Goal: Transaction & Acquisition: Book appointment/travel/reservation

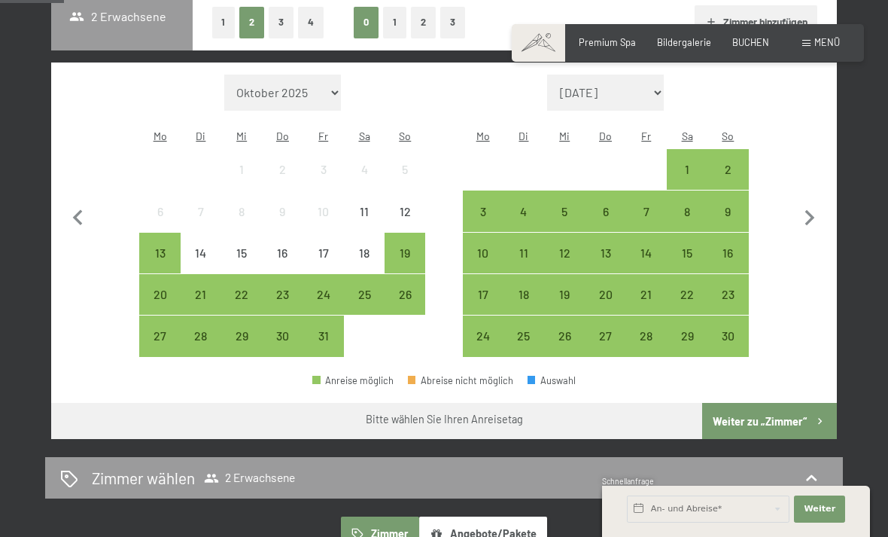
scroll to position [367, 0]
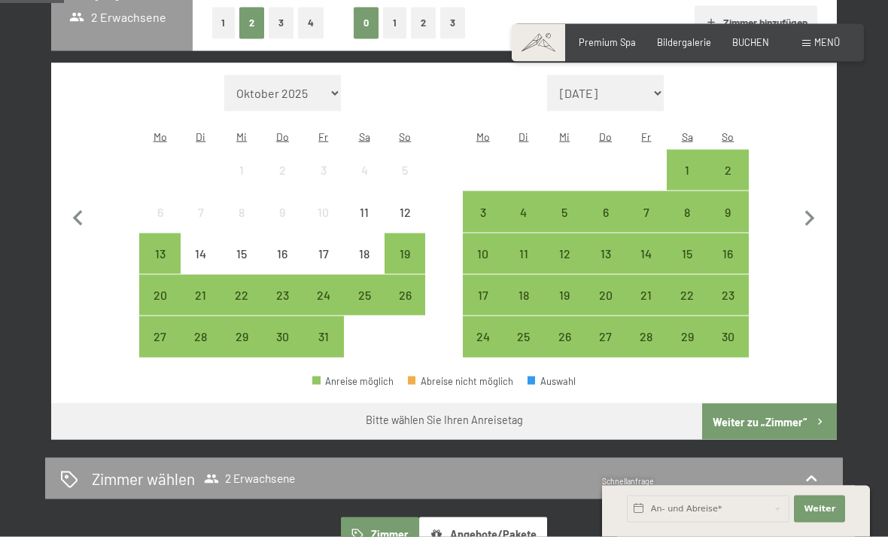
click at [811, 213] on icon "button" at bounding box center [810, 219] width 32 height 32
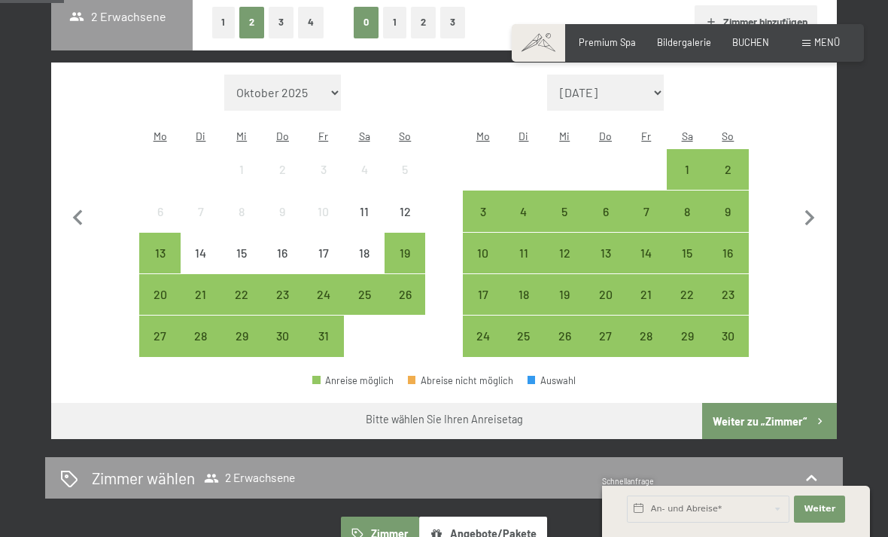
select select "[DATE]"
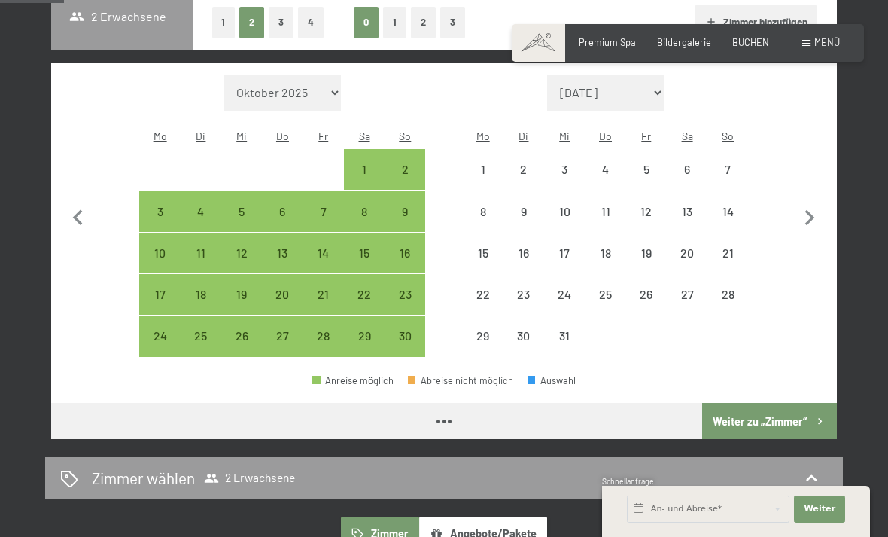
select select "[DATE]"
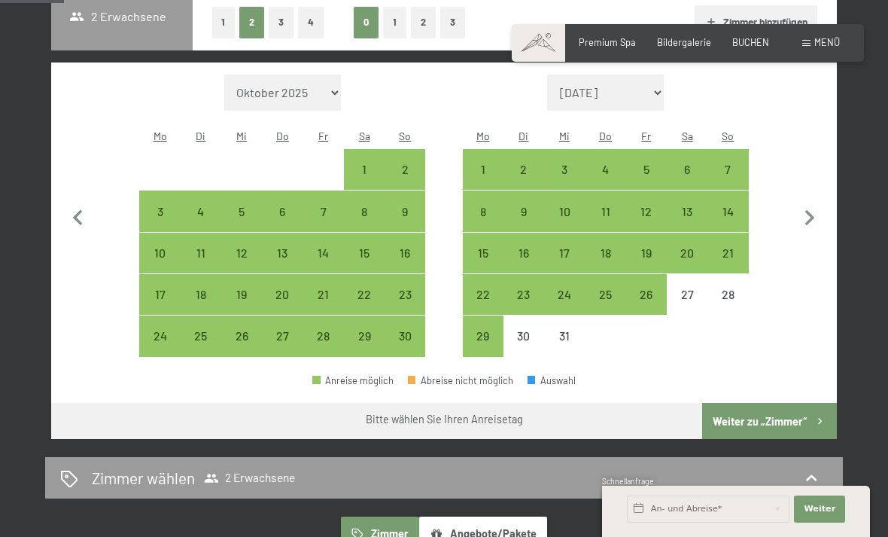
click at [813, 210] on icon "button" at bounding box center [810, 218] width 10 height 16
select select "[DATE]"
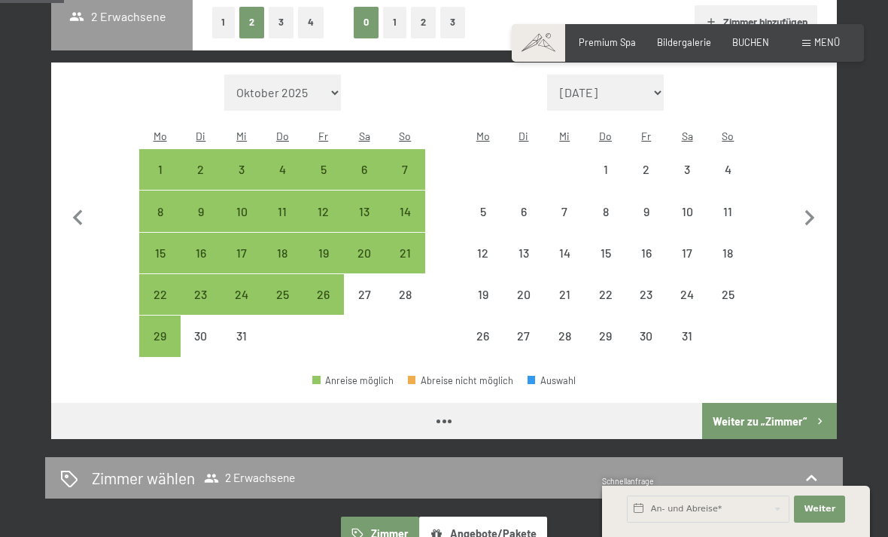
click at [808, 209] on icon "button" at bounding box center [810, 219] width 32 height 32
select select "[DATE]"
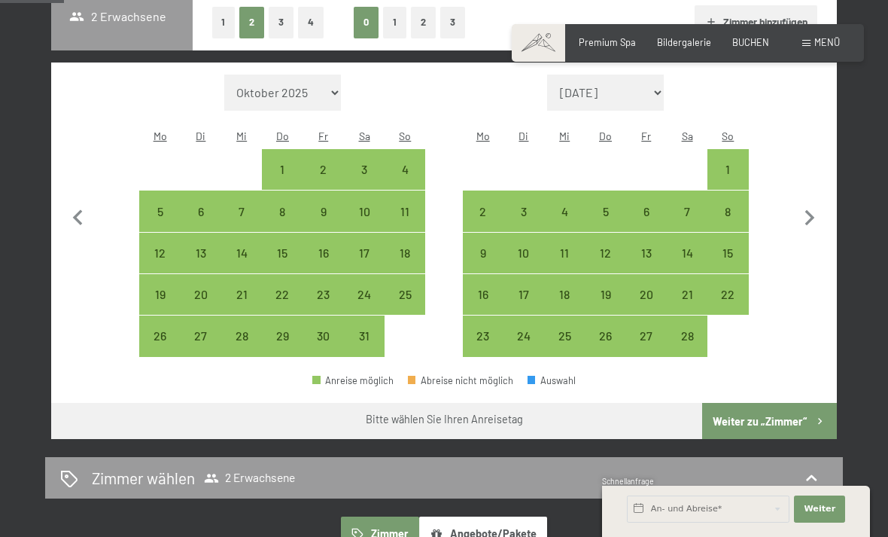
click at [818, 203] on icon "button" at bounding box center [810, 219] width 32 height 32
select select "[DATE]"
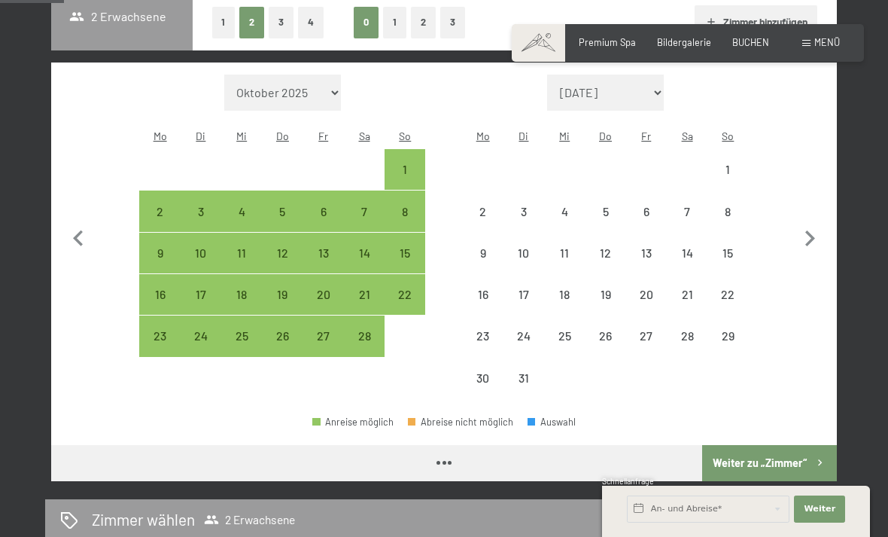
select select "[DATE]"
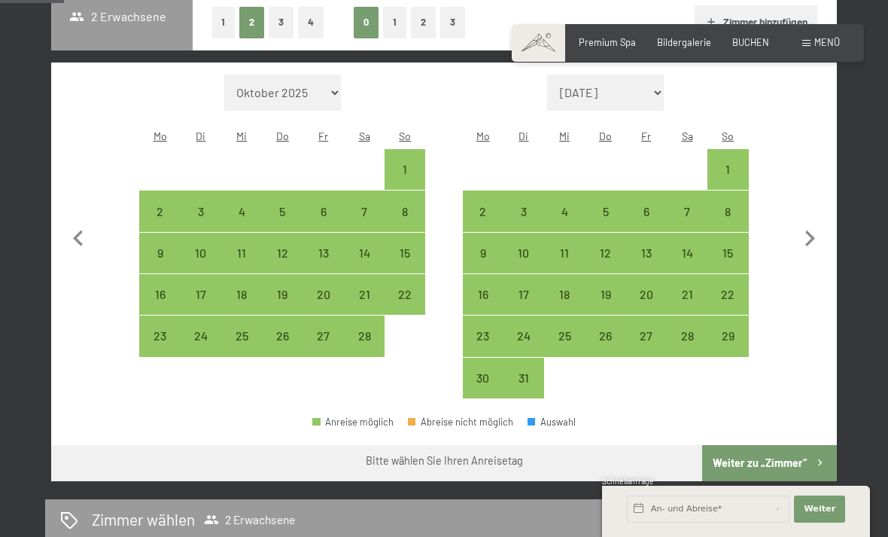
click at [487, 247] on div "9" at bounding box center [483, 266] width 38 height 38
select select "[DATE]"
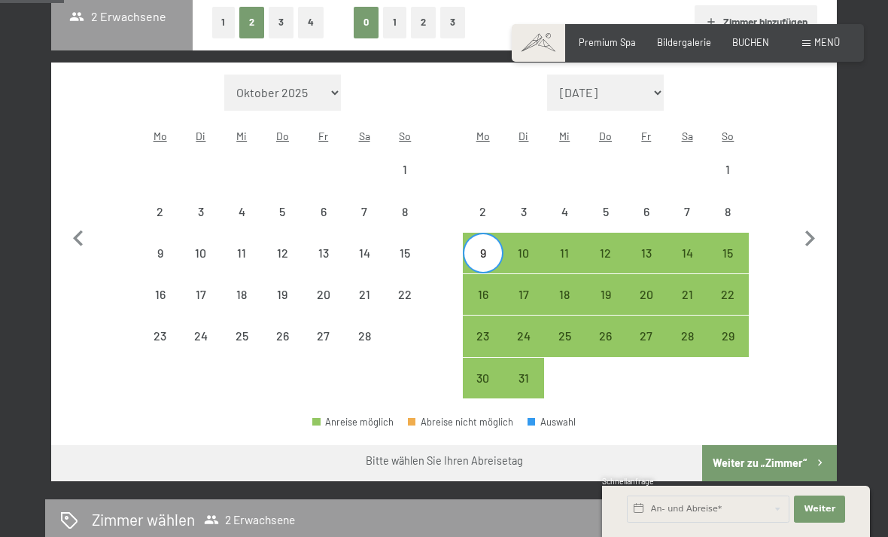
click at [603, 247] on div "12" at bounding box center [605, 266] width 38 height 38
select select "[DATE]"
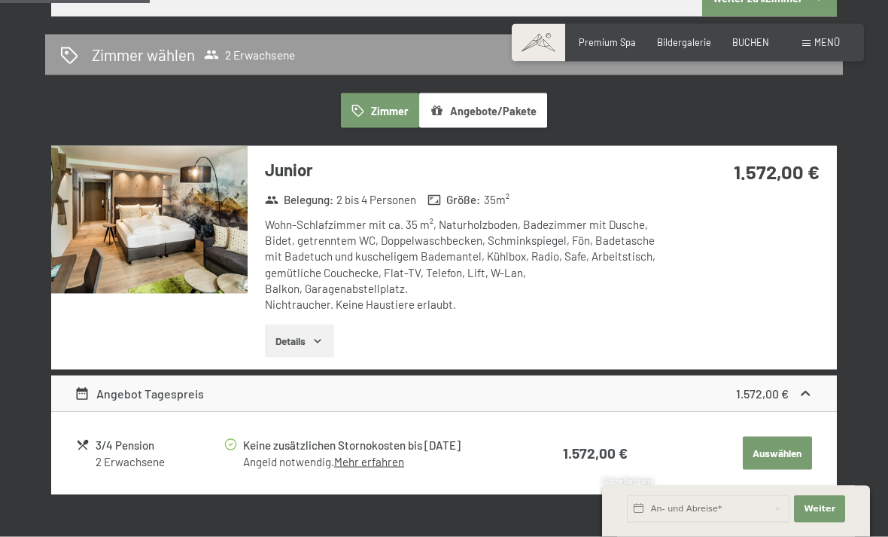
scroll to position [825, 0]
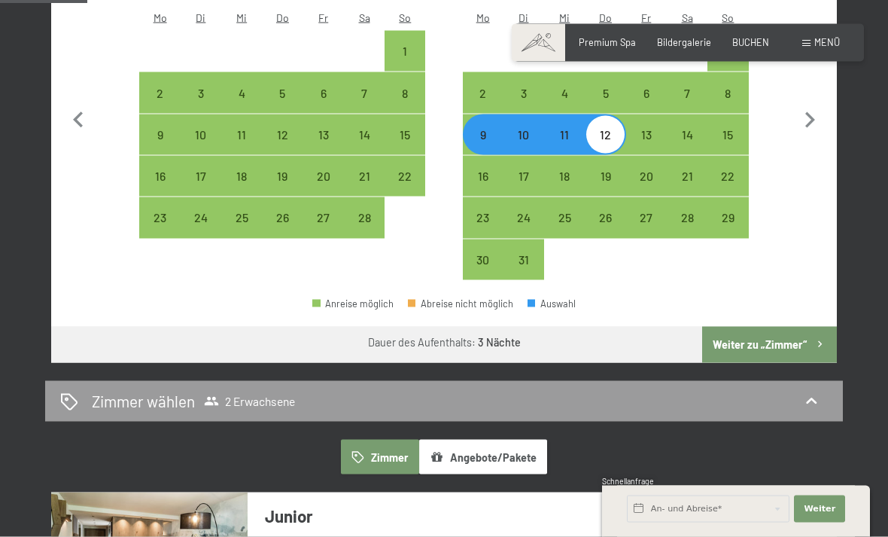
click at [483, 129] on div "9" at bounding box center [483, 148] width 38 height 38
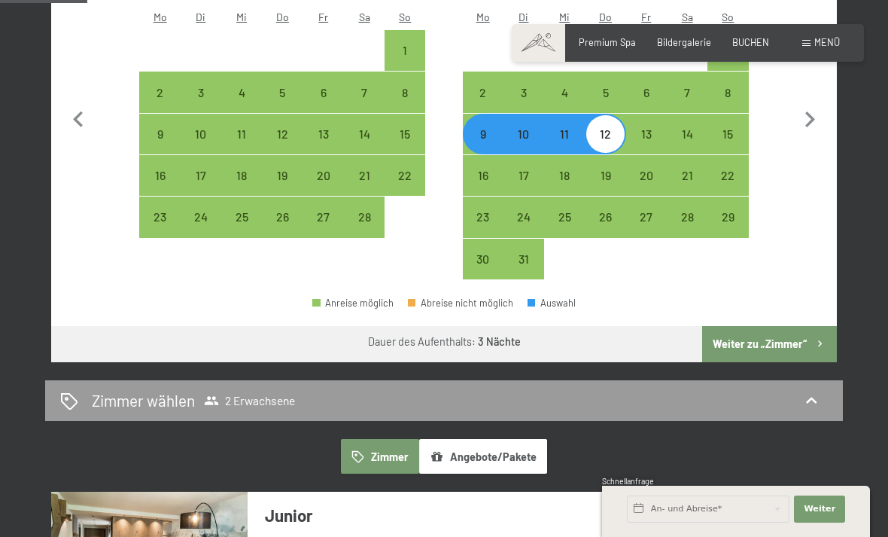
select select "[DATE]"
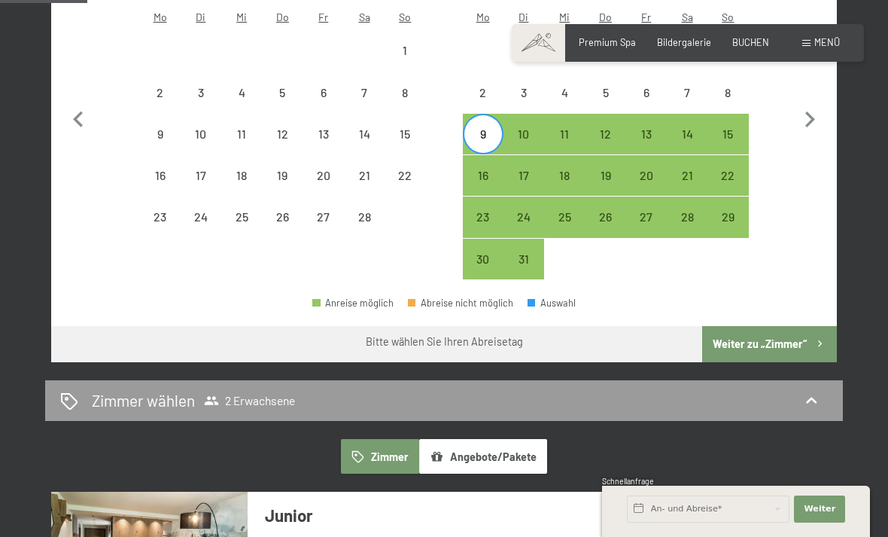
click at [520, 128] on div "10" at bounding box center [524, 147] width 38 height 38
select select "[DATE]"
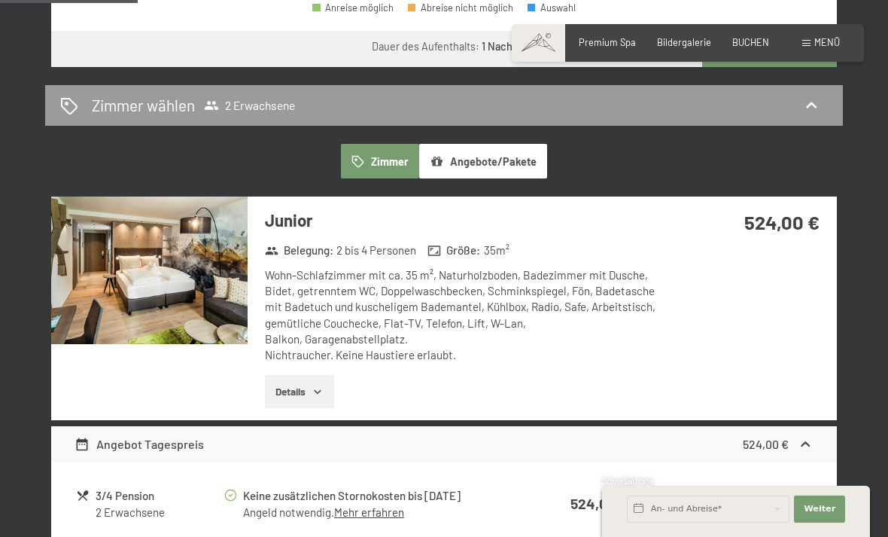
scroll to position [795, 0]
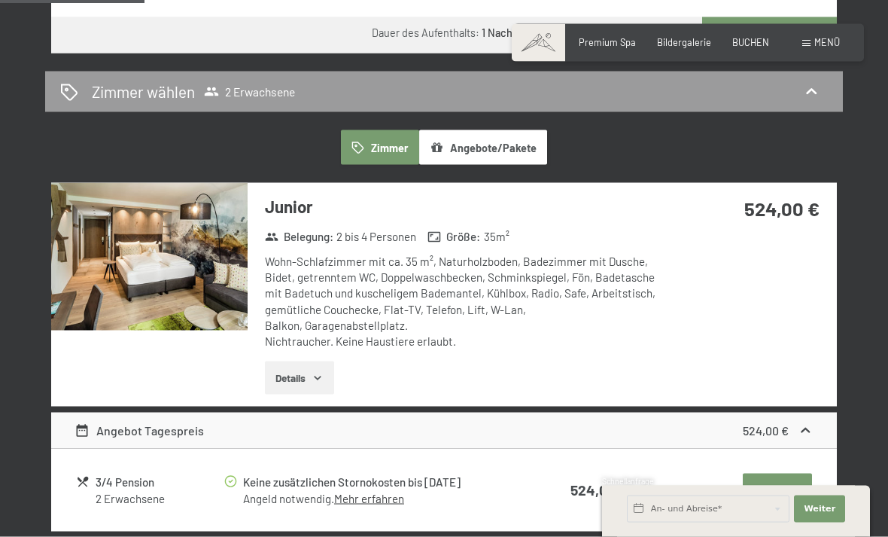
click at [139, 233] on img at bounding box center [149, 257] width 196 height 148
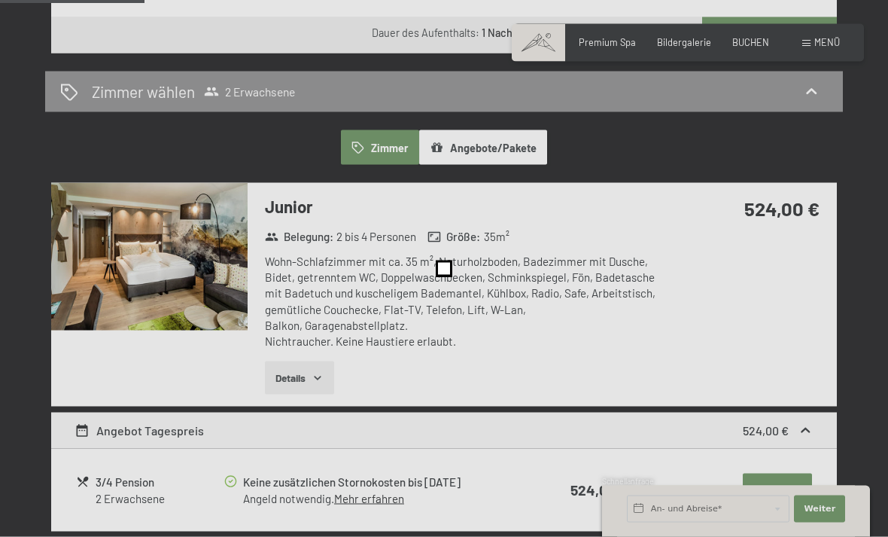
scroll to position [796, 0]
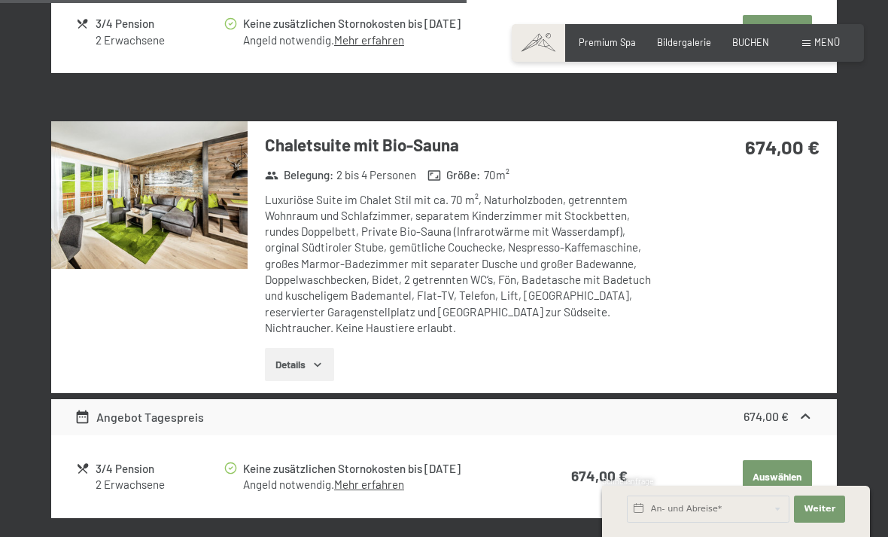
scroll to position [2550, 0]
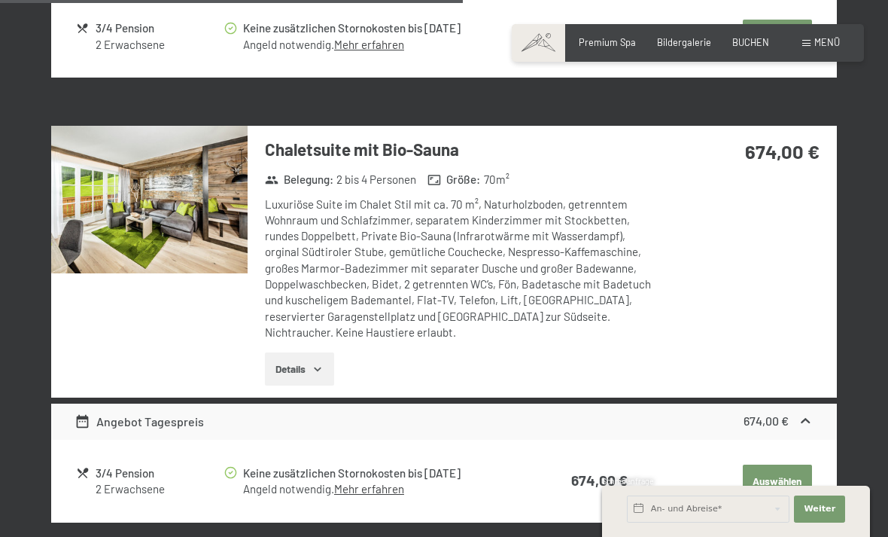
click at [124, 166] on img at bounding box center [149, 200] width 196 height 148
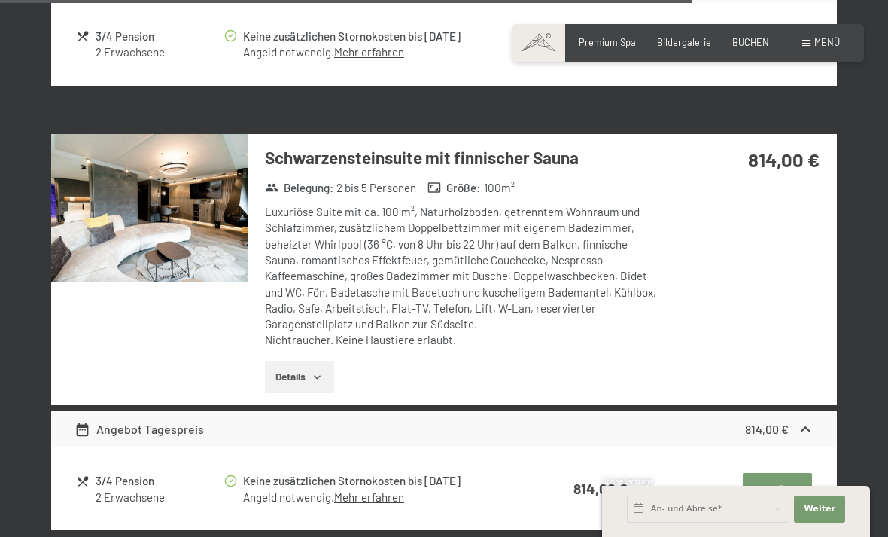
scroll to position [3856, 0]
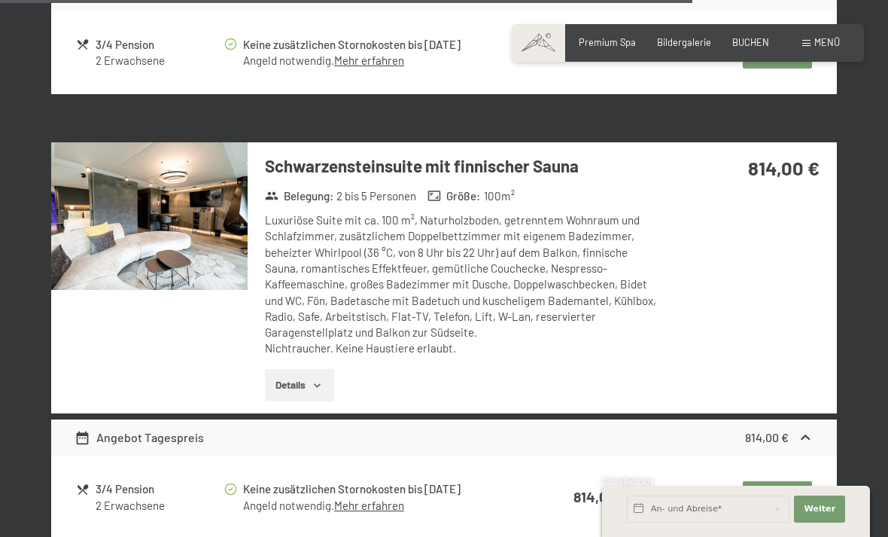
click at [122, 176] on img at bounding box center [149, 216] width 196 height 148
